Goal: Information Seeking & Learning: Learn about a topic

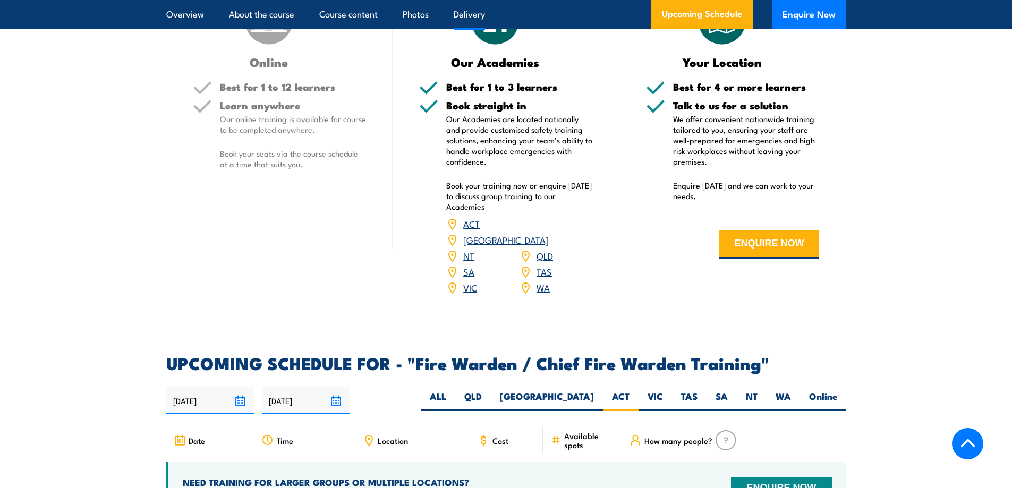
scroll to position [1510, 0]
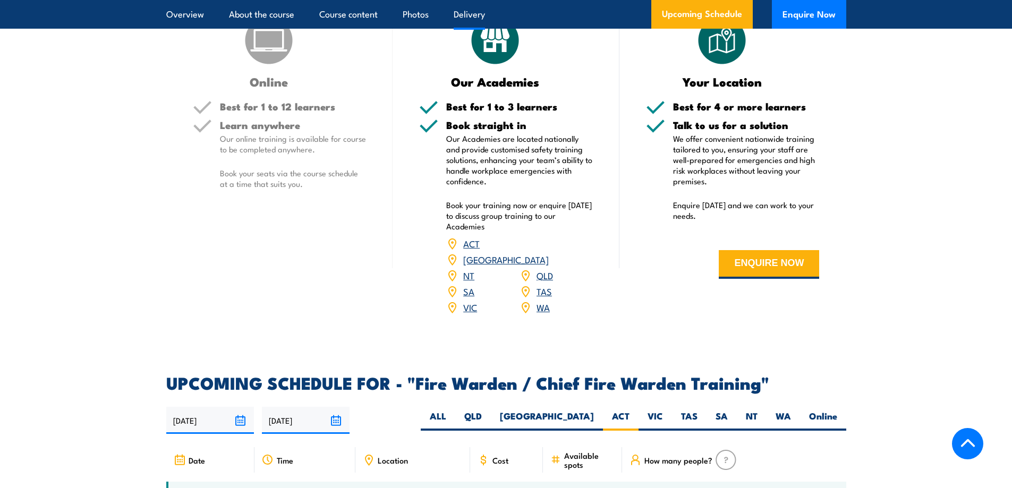
click at [471, 250] on link "ACT" at bounding box center [471, 243] width 16 height 13
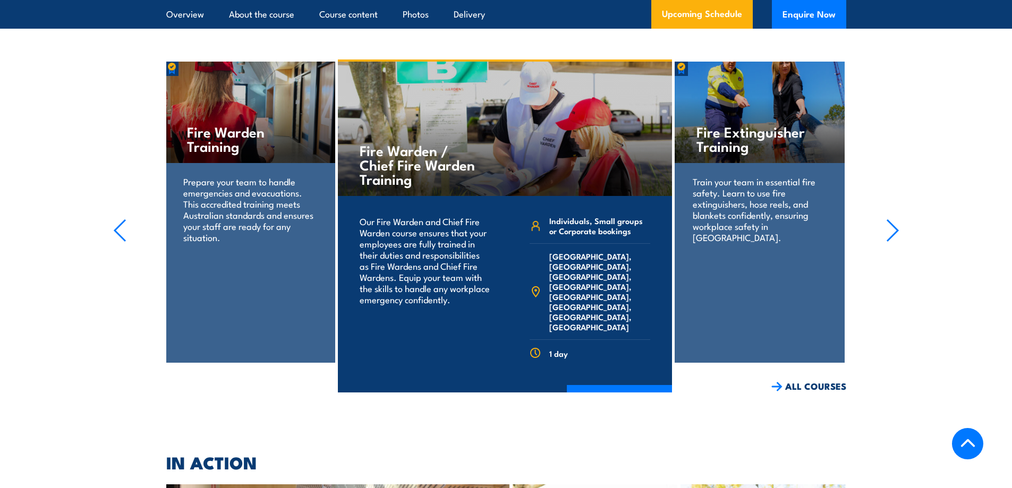
scroll to position [2148, 0]
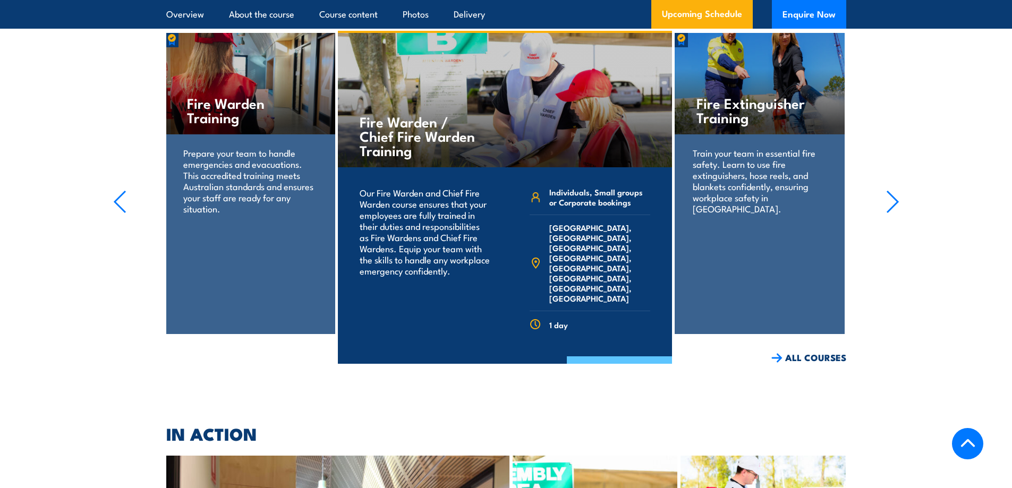
click at [601, 357] on link "COURSE DETAILS" at bounding box center [619, 371] width 105 height 28
click at [609, 357] on link "COURSE DETAILS" at bounding box center [619, 371] width 105 height 28
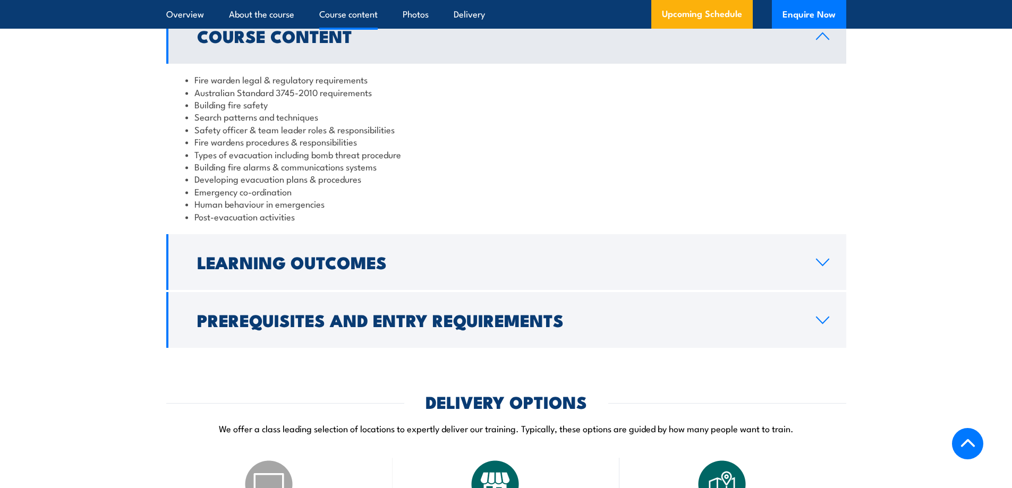
scroll to position [1169, 0]
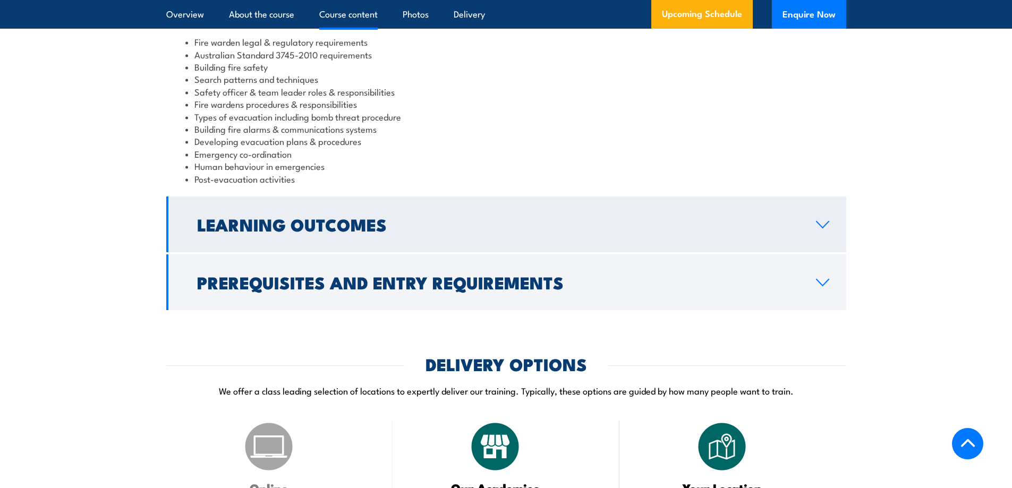
click at [372, 232] on h2 "Learning Outcomes" at bounding box center [498, 224] width 602 height 15
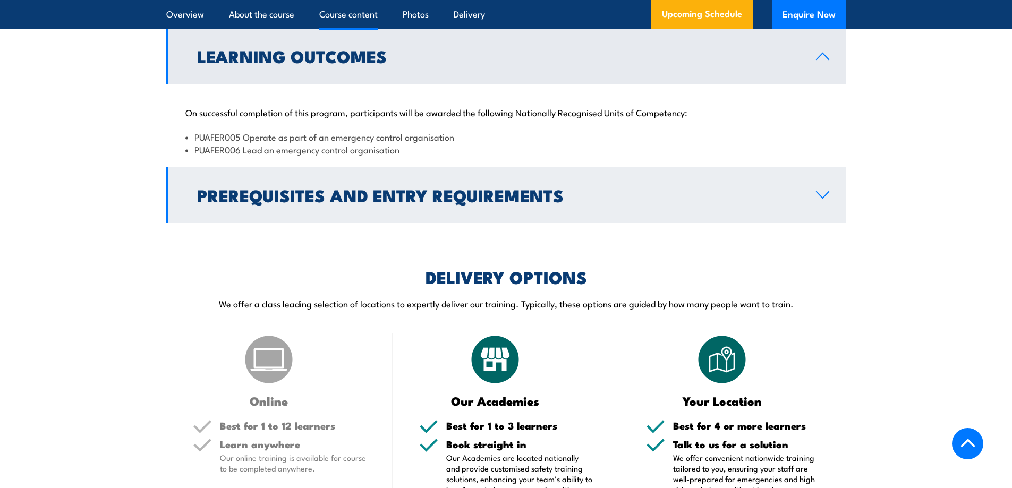
click at [350, 202] on h2 "Prerequisites and Entry Requirements" at bounding box center [498, 195] width 602 height 15
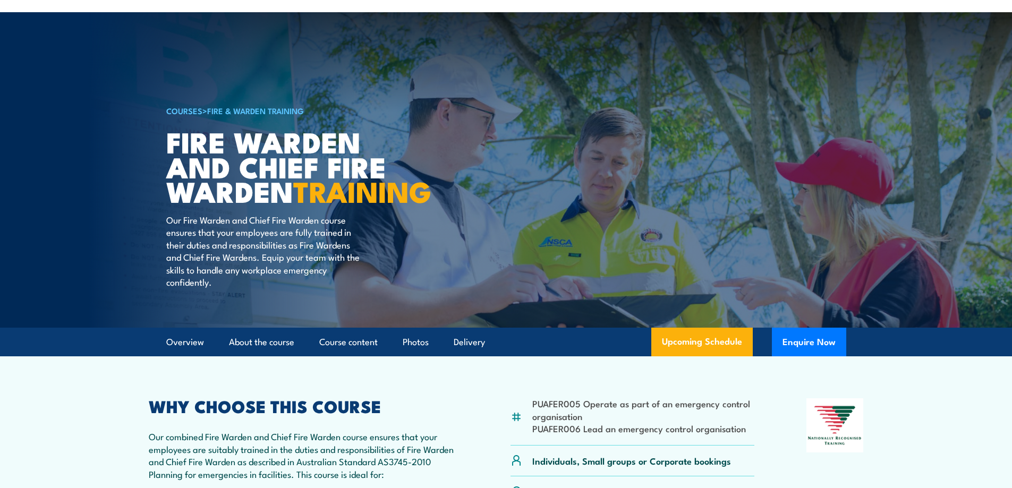
scroll to position [0, 0]
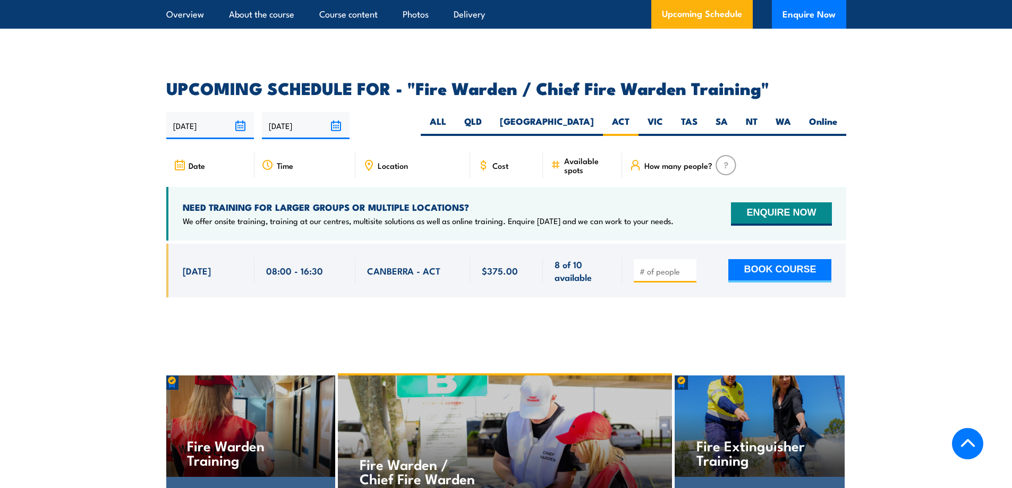
scroll to position [1829, 0]
